Goal: Transaction & Acquisition: Purchase product/service

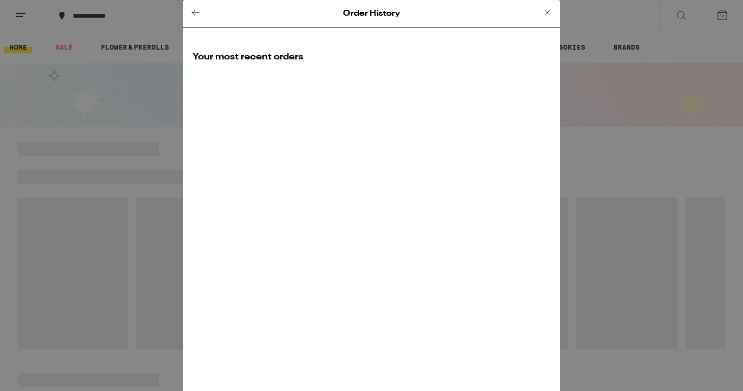
click at [546, 12] on icon at bounding box center [548, 13] width 12 height 12
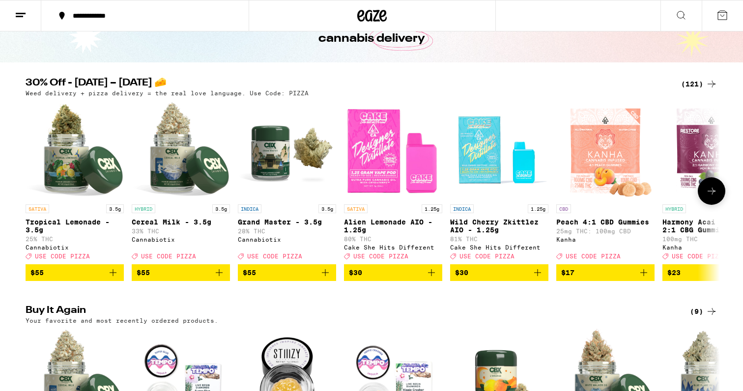
scroll to position [72, 0]
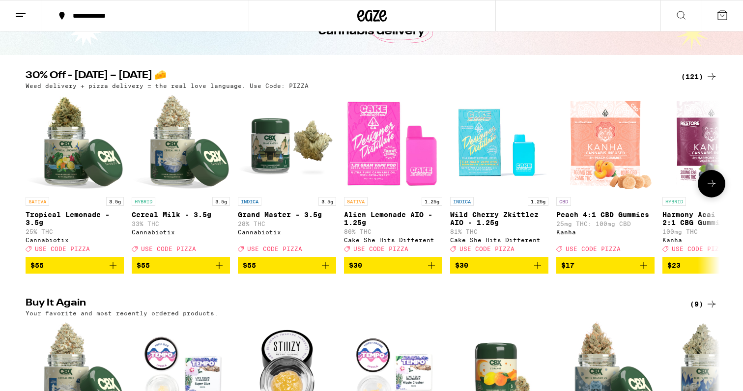
click at [220, 271] on icon "Add to bag" at bounding box center [219, 266] width 12 height 12
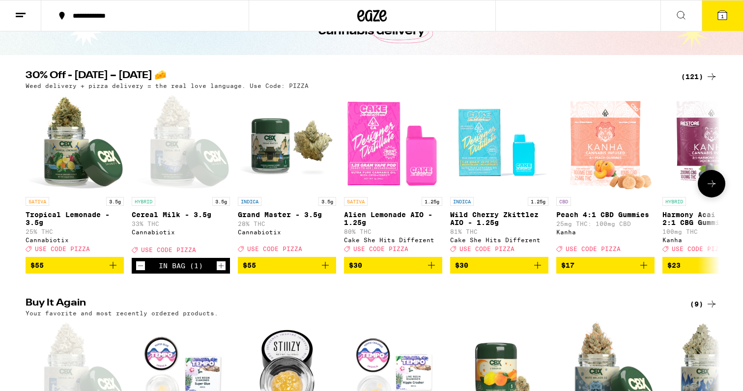
click at [220, 272] on icon "Increment" at bounding box center [221, 266] width 9 height 12
click at [714, 11] on button "3" at bounding box center [722, 15] width 41 height 30
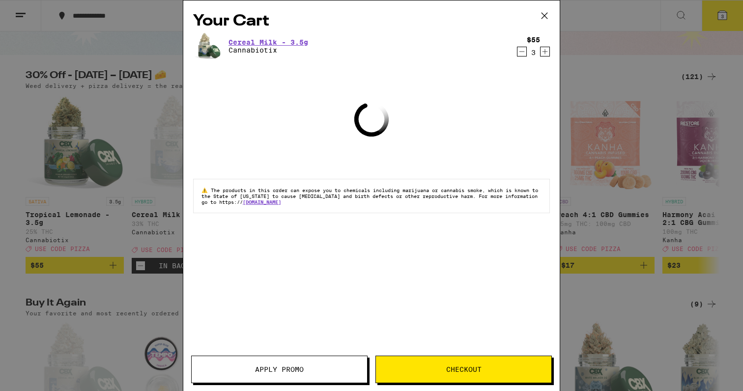
click at [295, 368] on span "Apply Promo" at bounding box center [279, 369] width 49 height 7
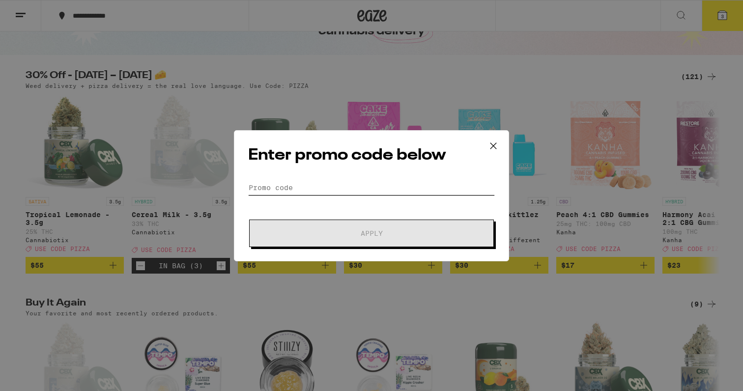
click at [318, 192] on input "Promo Code" at bounding box center [371, 187] width 247 height 15
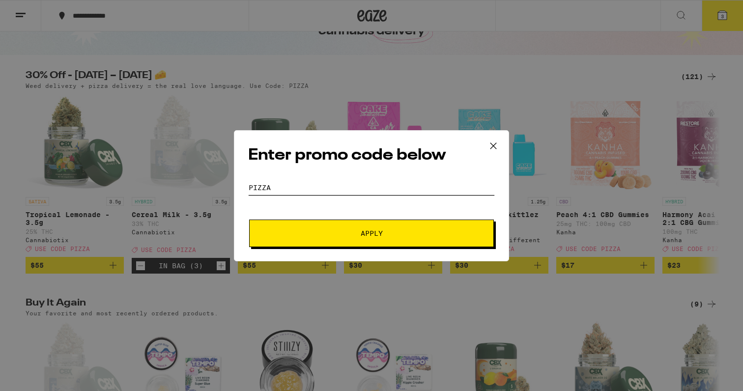
type input "PIZZA"
click at [325, 237] on button "Apply" at bounding box center [371, 234] width 245 height 28
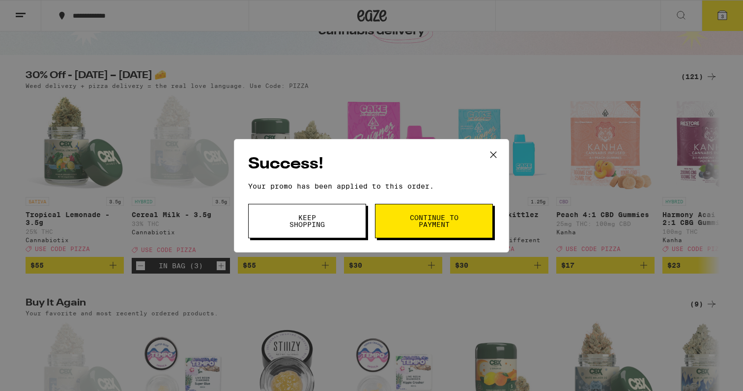
click at [394, 221] on button "Continue to payment" at bounding box center [434, 221] width 118 height 34
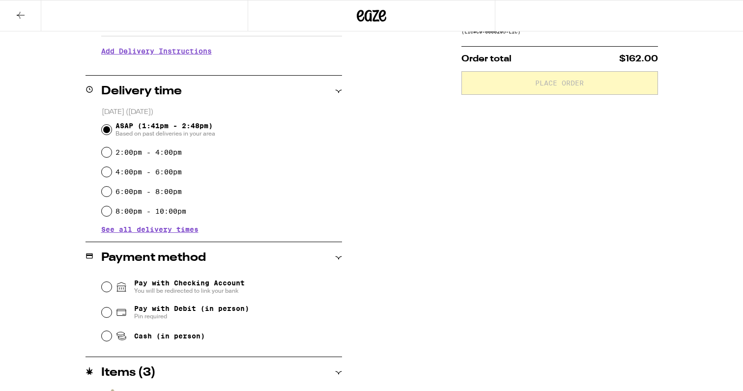
scroll to position [233, 0]
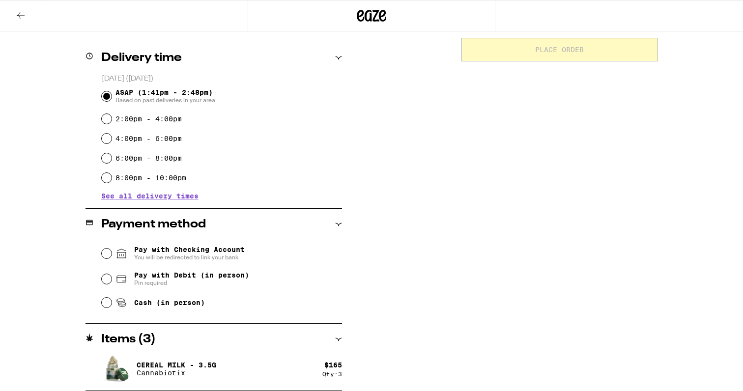
click at [336, 337] on icon at bounding box center [338, 339] width 7 height 7
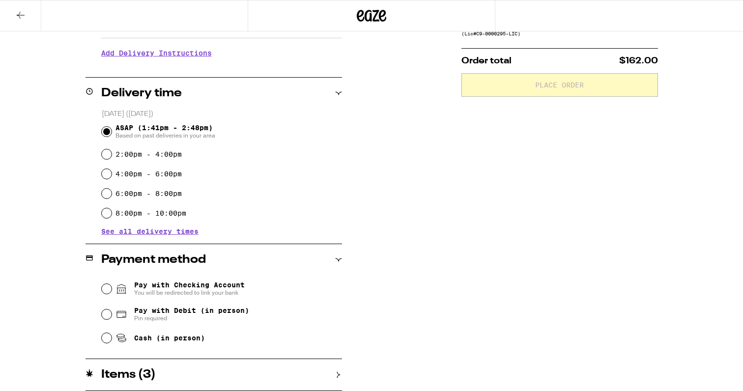
scroll to position [0, 0]
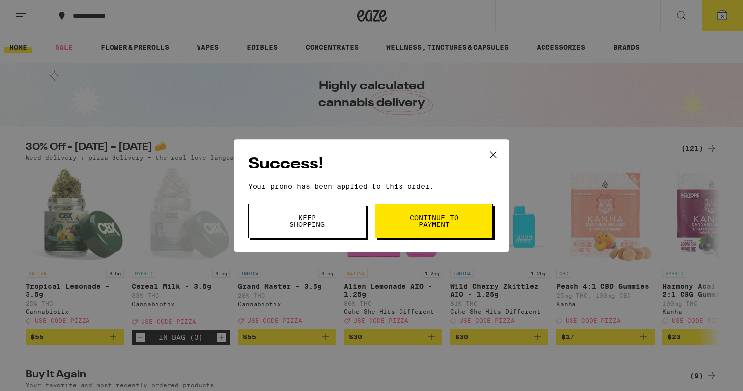
click at [330, 226] on span "Keep Shopping" at bounding box center [307, 221] width 50 height 14
click at [273, 155] on h2 "Success!" at bounding box center [371, 164] width 247 height 22
click at [222, 344] on div "Success! Your promo has been applied to this order. Promo Code Keep Shopping Co…" at bounding box center [371, 195] width 743 height 391
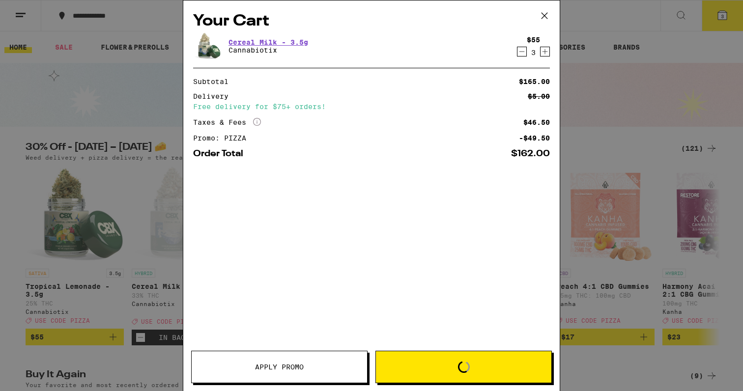
scroll to position [72, 0]
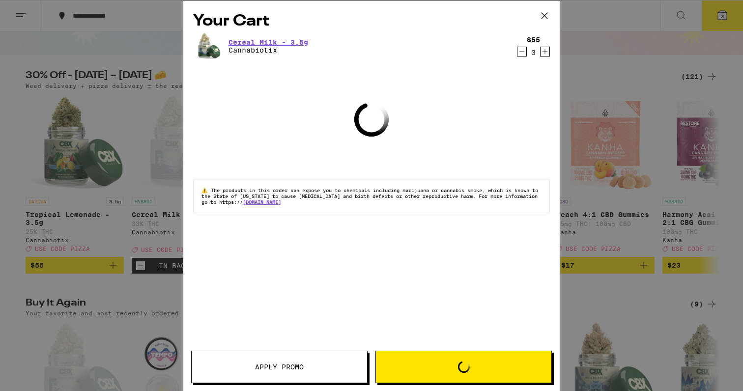
scroll to position [72, 0]
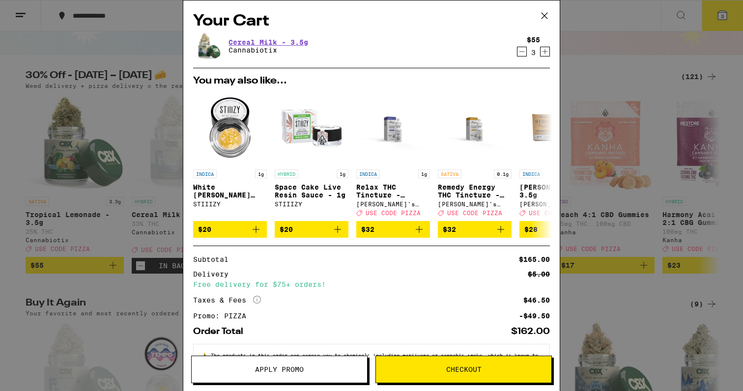
click at [545, 50] on icon "Increment" at bounding box center [545, 52] width 9 height 12
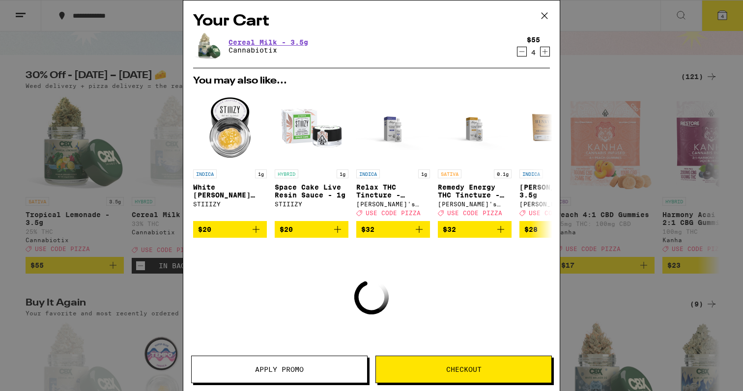
click at [545, 50] on icon "Increment" at bounding box center [545, 52] width 9 height 12
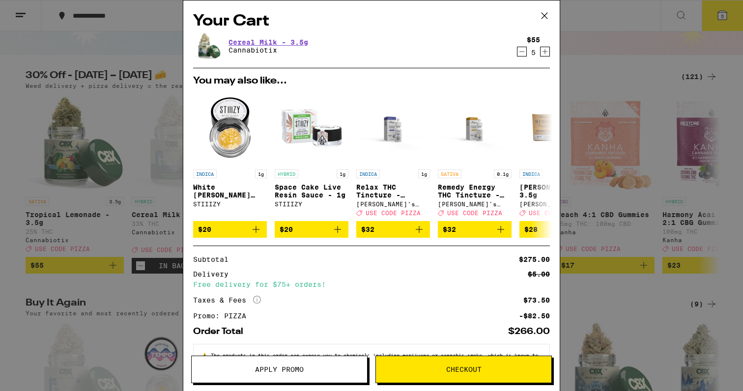
click at [314, 371] on span "Apply Promo" at bounding box center [280, 369] width 176 height 7
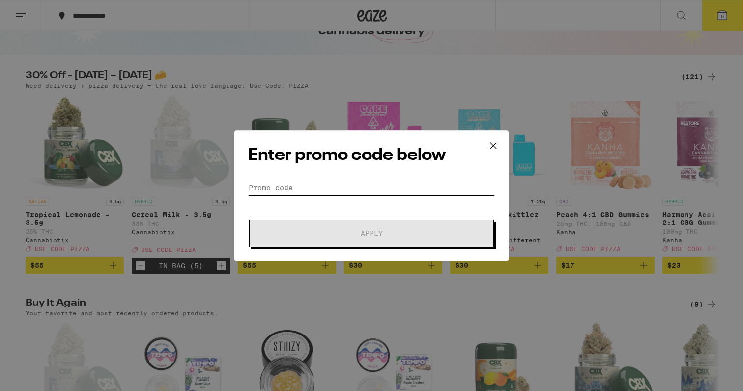
click at [355, 191] on input "Promo Code" at bounding box center [371, 187] width 247 height 15
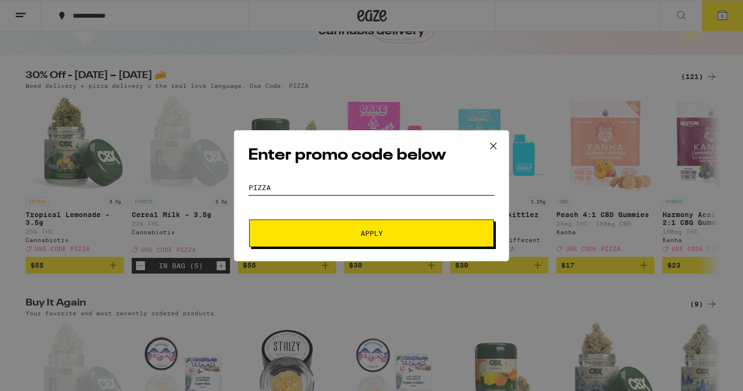
type input "PIZZA"
click at [330, 240] on button "Apply" at bounding box center [371, 234] width 245 height 28
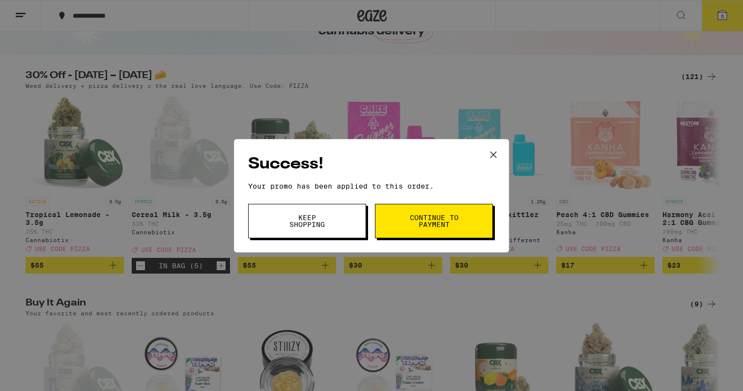
click at [404, 216] on button "Continue to payment" at bounding box center [434, 221] width 118 height 34
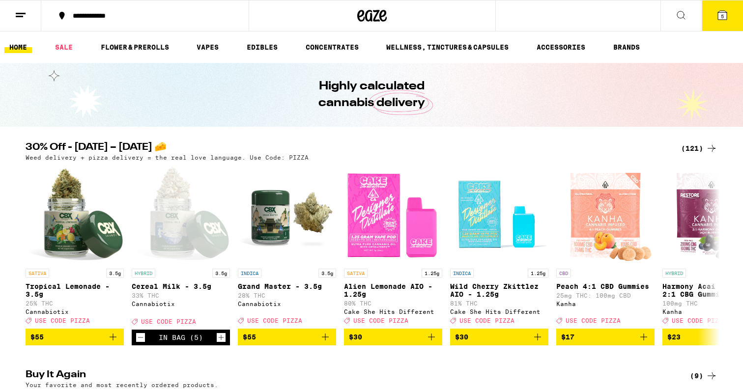
click at [719, 19] on icon at bounding box center [722, 15] width 9 height 9
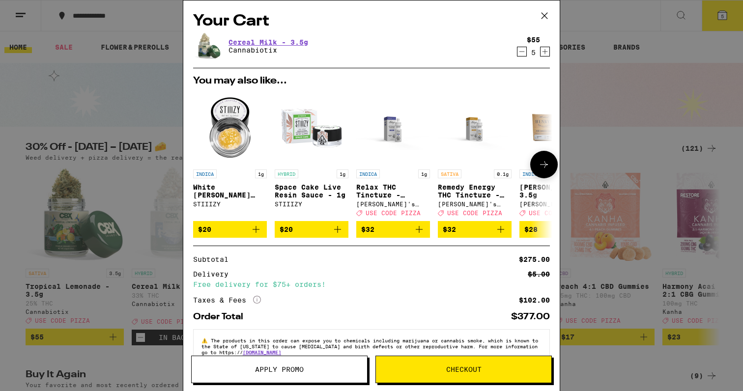
scroll to position [27, 0]
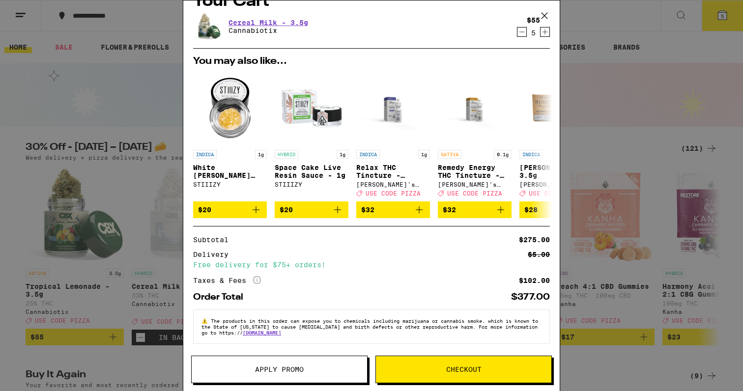
click at [304, 370] on span "Apply Promo" at bounding box center [280, 369] width 176 height 7
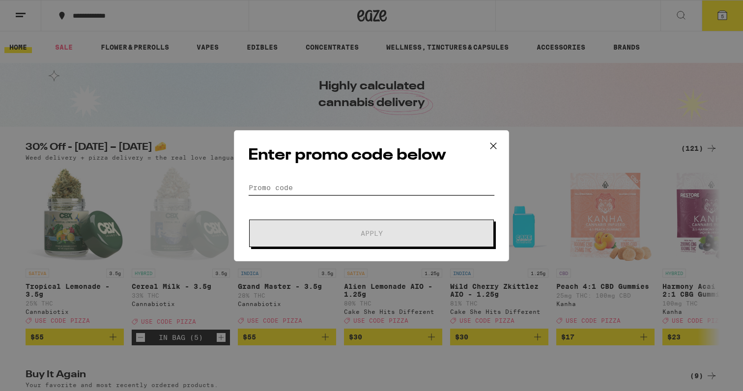
click at [307, 194] on input "Promo Code" at bounding box center [371, 187] width 247 height 15
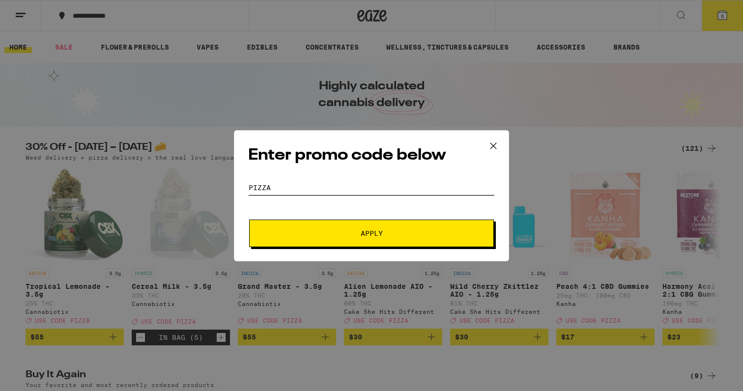
type input "PIZZA"
click at [309, 232] on span "Apply" at bounding box center [371, 233] width 177 height 7
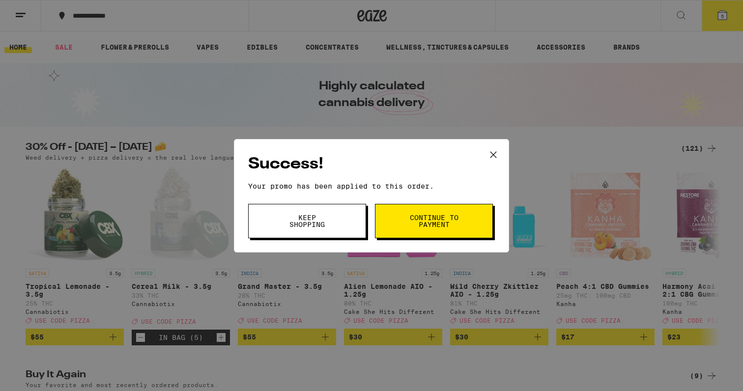
click at [427, 230] on button "Continue to payment" at bounding box center [434, 221] width 118 height 34
click at [314, 217] on span "Keep Shopping" at bounding box center [307, 221] width 50 height 14
click at [430, 116] on div "Success! Your promo has been applied to this order. Promo Code Keep Shopping Co…" at bounding box center [371, 195] width 743 height 391
click at [724, 16] on div "Success! Your promo has been applied to this order. Promo Code Keep Shopping Co…" at bounding box center [371, 195] width 743 height 391
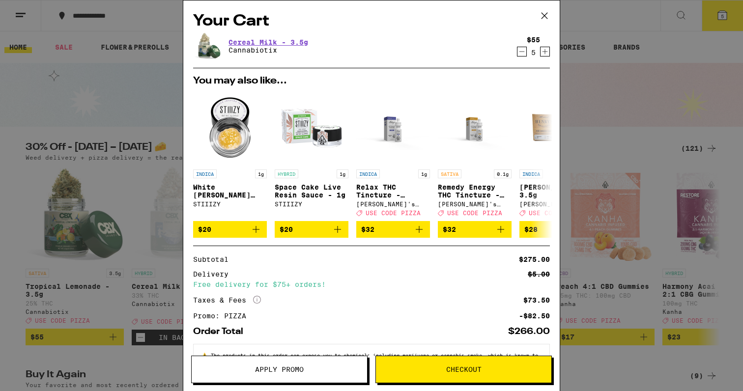
click at [520, 52] on icon "Decrement" at bounding box center [522, 52] width 9 height 12
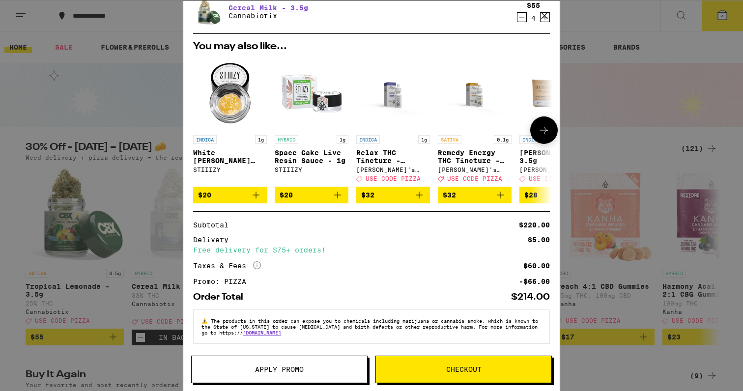
scroll to position [39, 0]
click at [471, 368] on span "Checkout" at bounding box center [463, 369] width 35 height 7
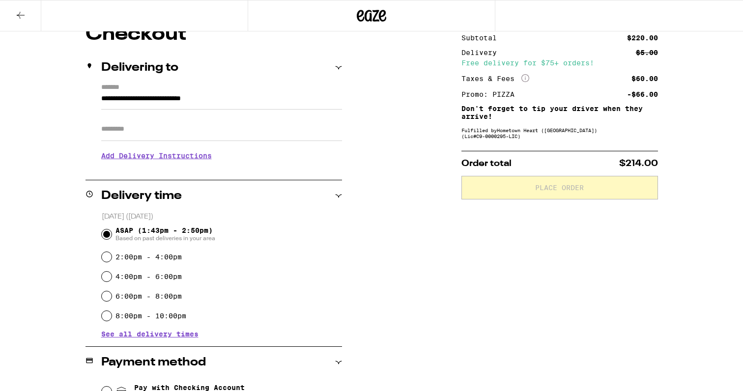
scroll to position [98, 0]
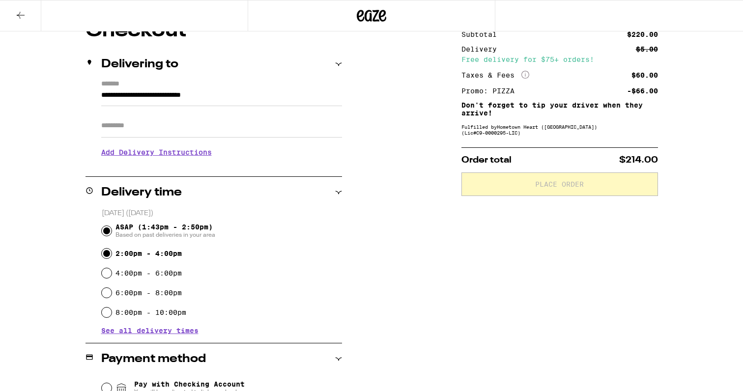
click at [105, 253] on input "2:00pm - 4:00pm" at bounding box center [107, 254] width 10 height 10
radio input "true"
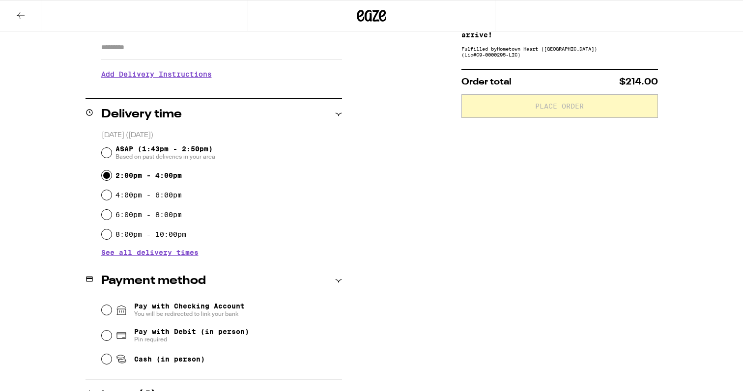
scroll to position [233, 0]
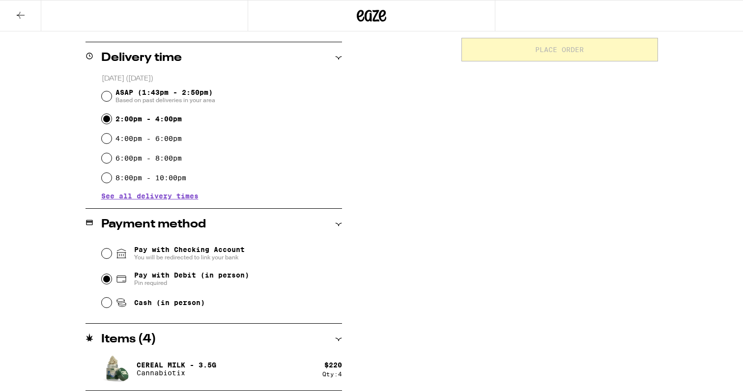
click at [106, 283] on input "Pay with Debit (in person) Pin required" at bounding box center [107, 279] width 10 height 10
radio input "true"
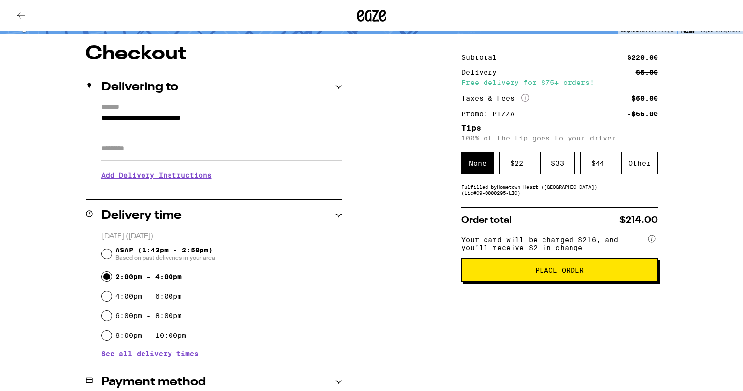
scroll to position [64, 0]
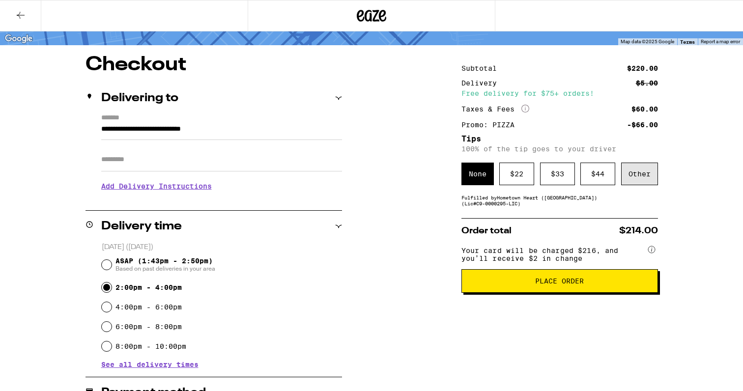
click at [647, 179] on div "Other" at bounding box center [639, 174] width 37 height 23
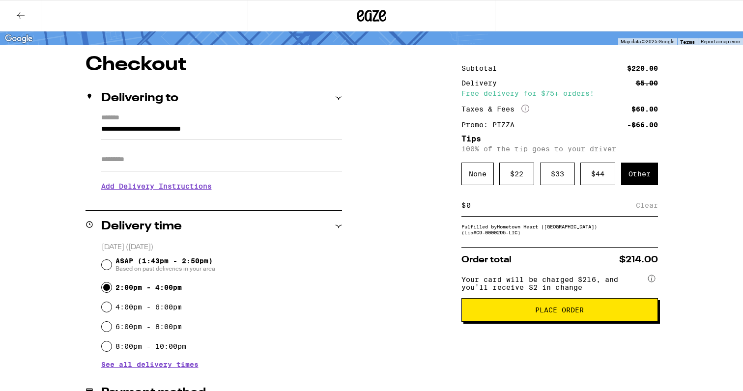
click at [579, 207] on input at bounding box center [551, 205] width 170 height 9
type input "5"
click at [644, 211] on div "Save" at bounding box center [650, 206] width 18 height 22
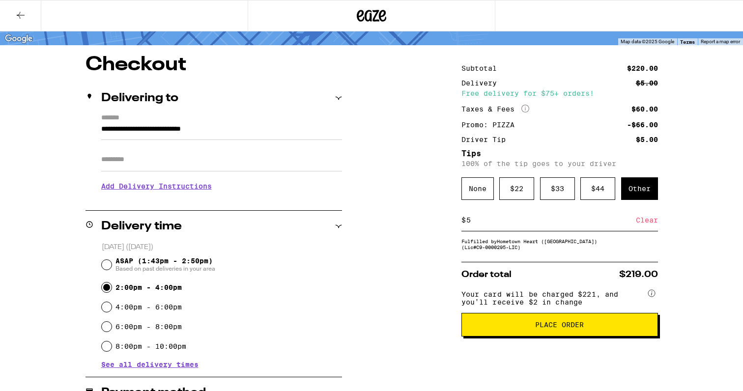
click at [552, 328] on span "Place Order" at bounding box center [559, 325] width 49 height 7
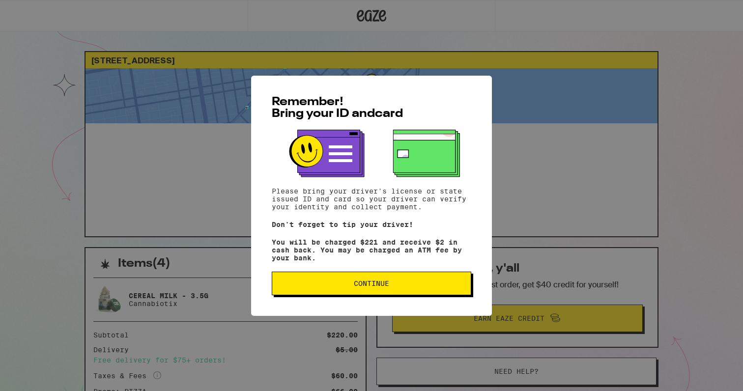
click at [393, 284] on button "Continue" at bounding box center [372, 284] width 200 height 24
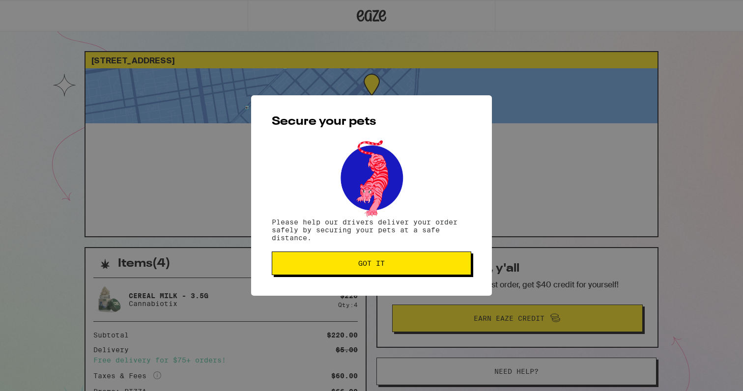
click at [381, 267] on span "Got it" at bounding box center [371, 263] width 27 height 7
